Goal: Information Seeking & Learning: Learn about a topic

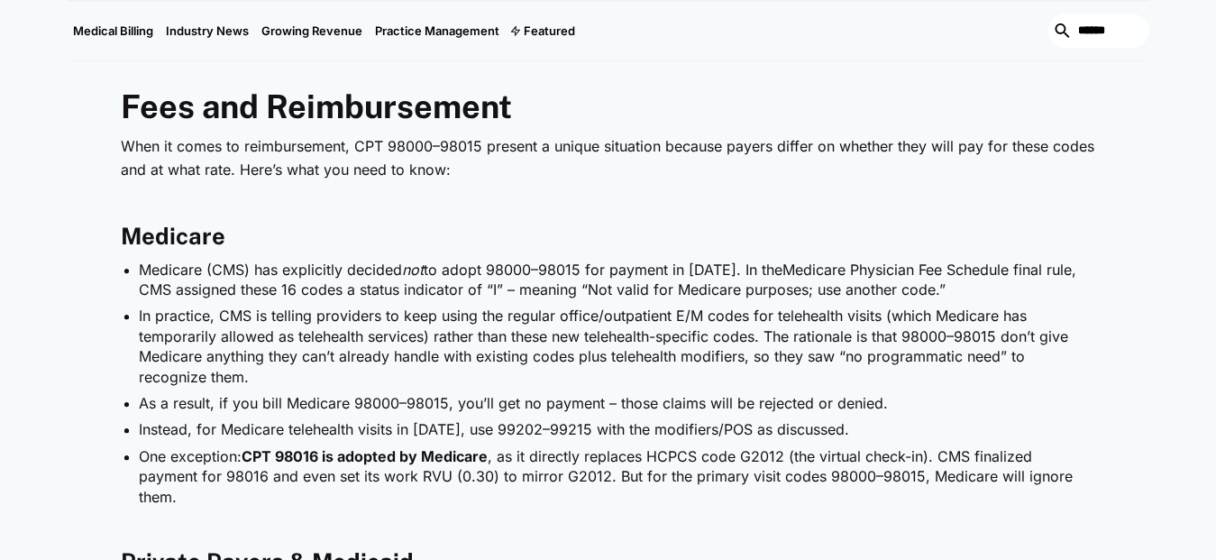
scroll to position [3045, 0]
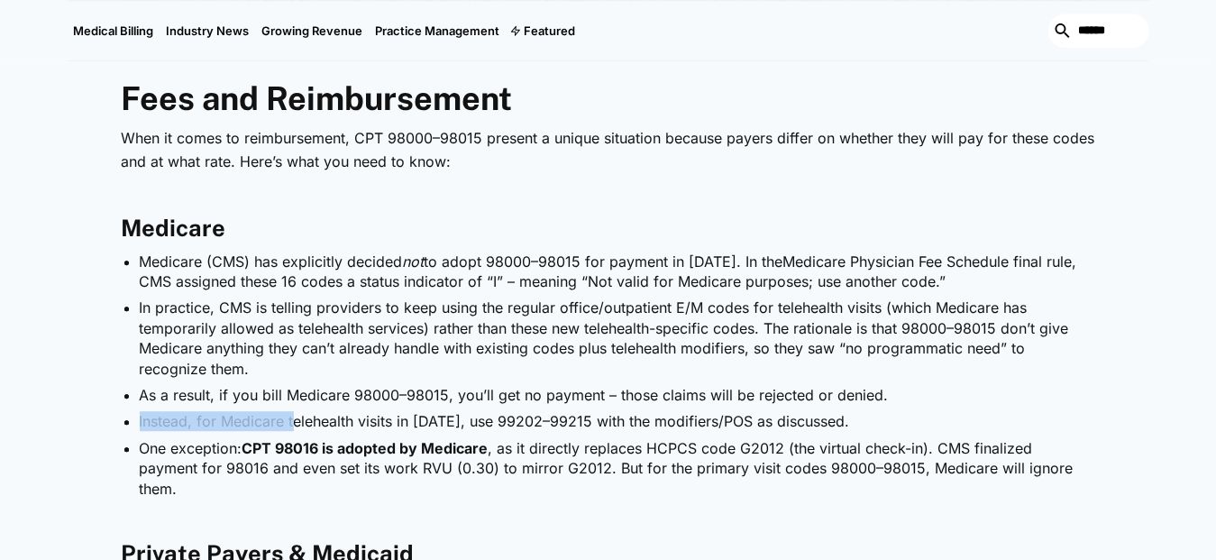
drag, startPoint x: 141, startPoint y: 418, endPoint x: 291, endPoint y: 420, distance: 150.5
click at [291, 420] on li "Instead, for Medicare telehealth visits in [DATE], use 99202–99215 with the mod…" at bounding box center [617, 421] width 955 height 20
drag, startPoint x: 291, startPoint y: 420, endPoint x: 368, endPoint y: 420, distance: 76.6
click at [368, 420] on li "Instead, for Medicare telehealth visits in [DATE], use 99202–99215 with the mod…" at bounding box center [617, 421] width 955 height 20
drag, startPoint x: 422, startPoint y: 424, endPoint x: 620, endPoint y: 425, distance: 198.2
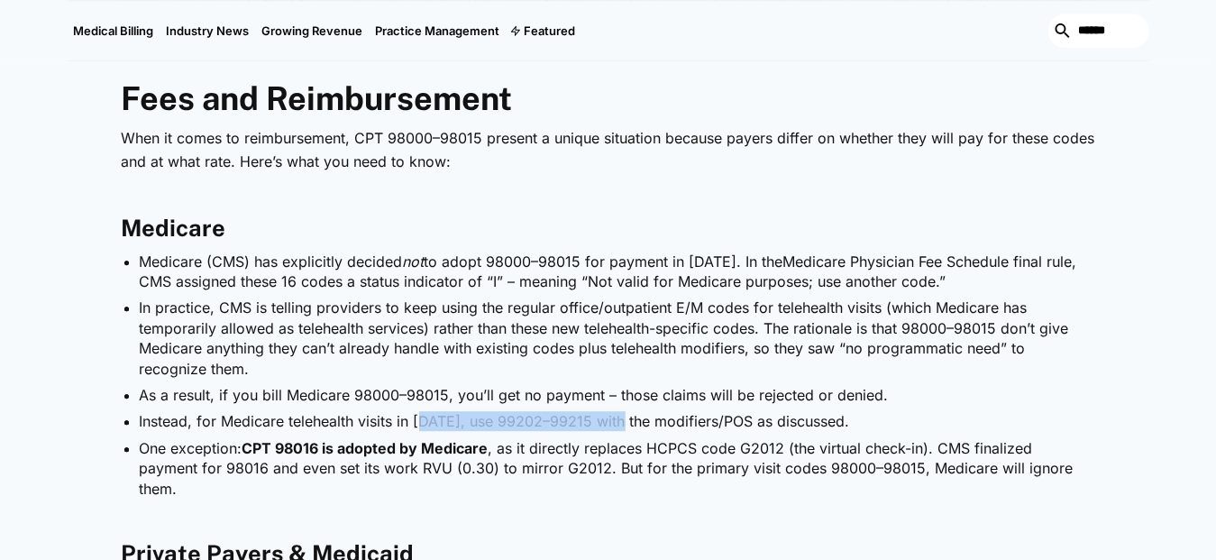
click at [620, 425] on li "Instead, for Medicare telehealth visits in [DATE], use 99202–99215 with the mod…" at bounding box center [617, 421] width 955 height 20
click at [304, 455] on strong "CPT 98016 is adopted by Medicare" at bounding box center [365, 448] width 246 height 18
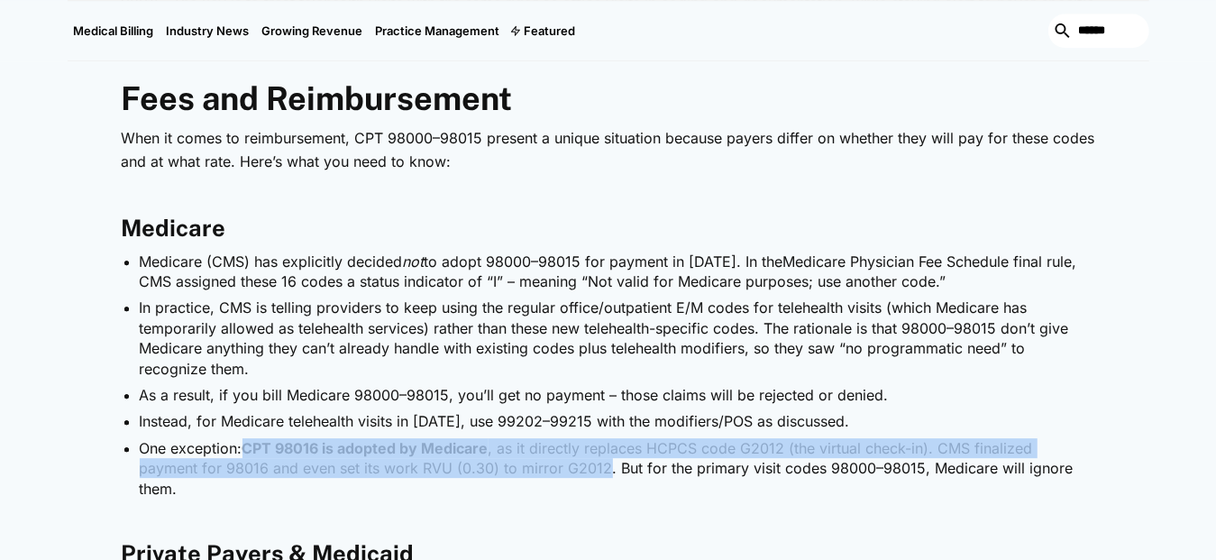
drag, startPoint x: 242, startPoint y: 447, endPoint x: 542, endPoint y: 460, distance: 300.4
click at [542, 460] on li "One exception: CPT 98016 is adopted by Medicare , as it directly replaces HCPCS…" at bounding box center [617, 468] width 955 height 60
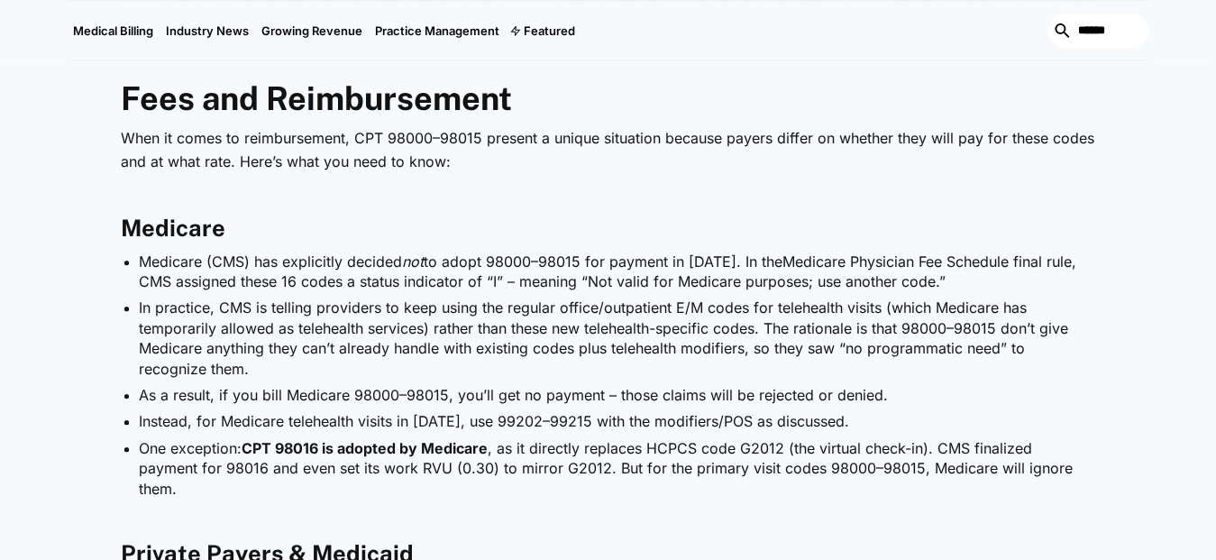
drag, startPoint x: 542, startPoint y: 460, endPoint x: 535, endPoint y: 492, distance: 32.4
click at [535, 507] on p "‍" at bounding box center [608, 518] width 973 height 23
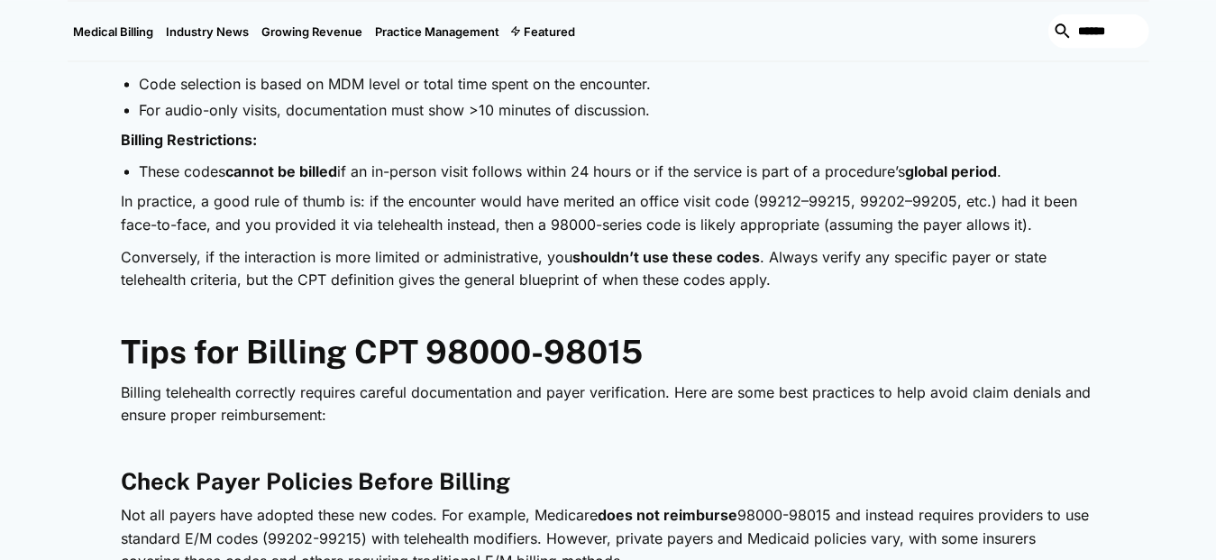
scroll to position [1184, 0]
